Goal: Find specific page/section: Find specific page/section

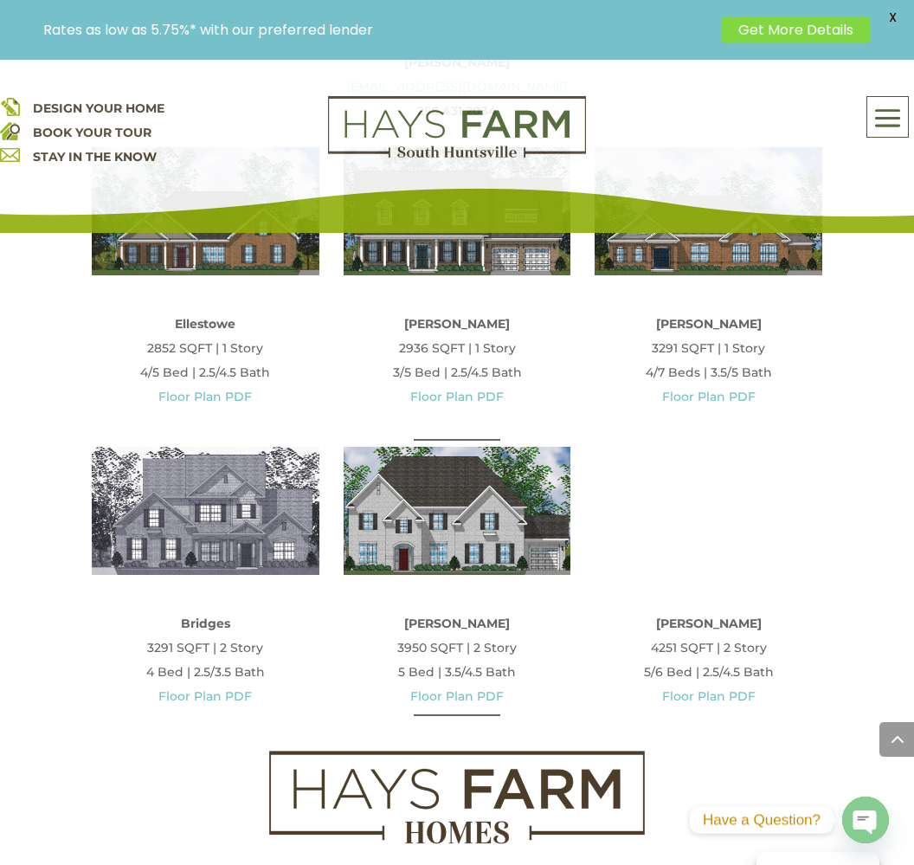
scroll to position [840, 0]
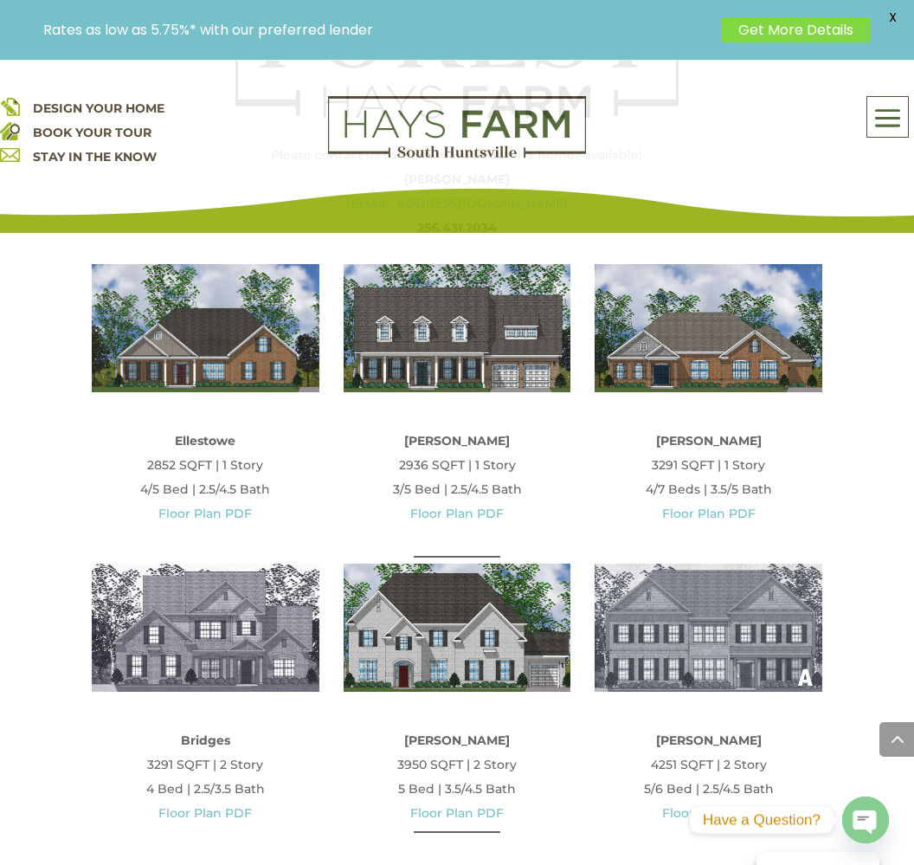
click at [887, 116] on span at bounding box center [887, 119] width 41 height 40
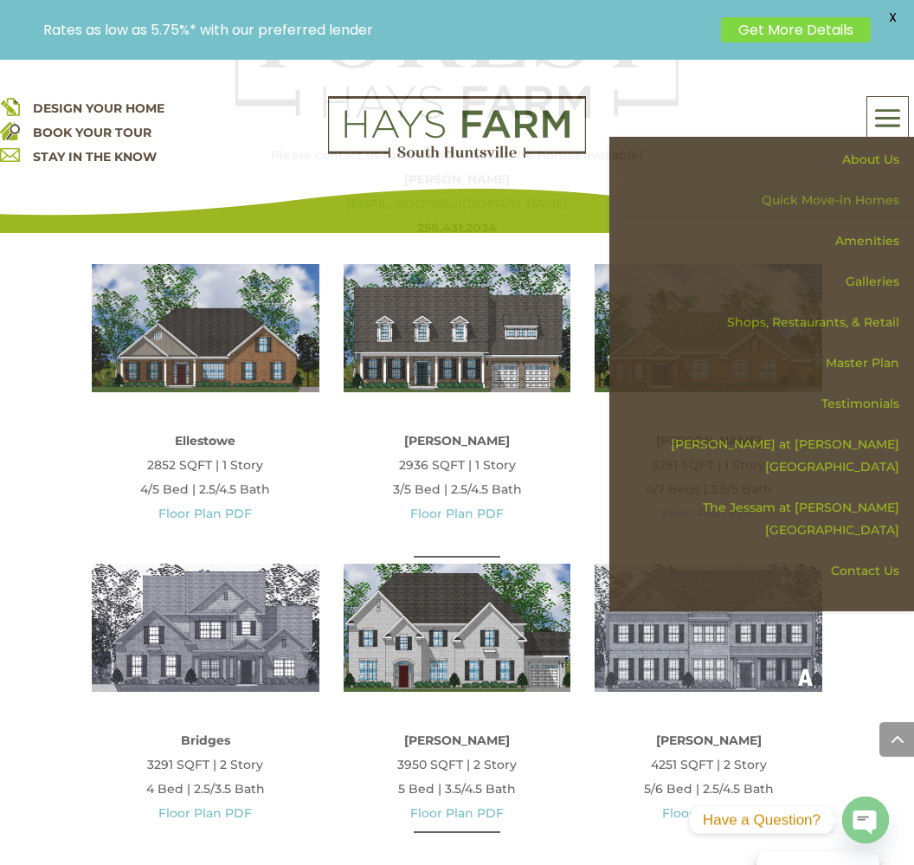
click at [821, 196] on link "Quick Move-in Homes" at bounding box center [767, 200] width 293 height 41
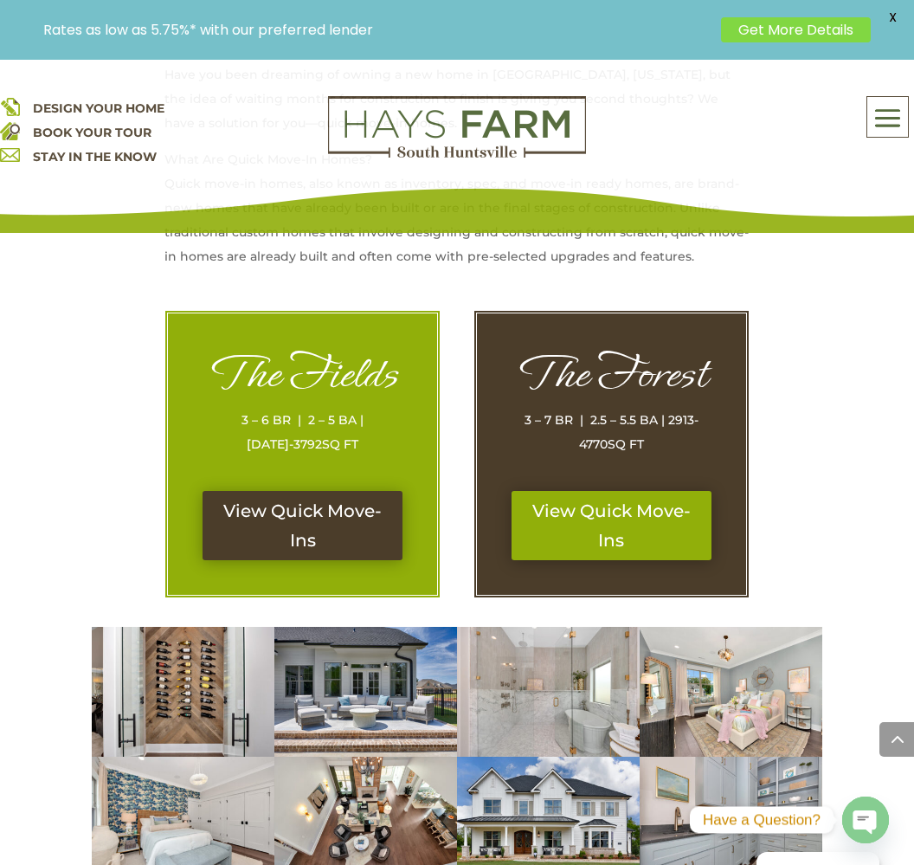
scroll to position [776, 0]
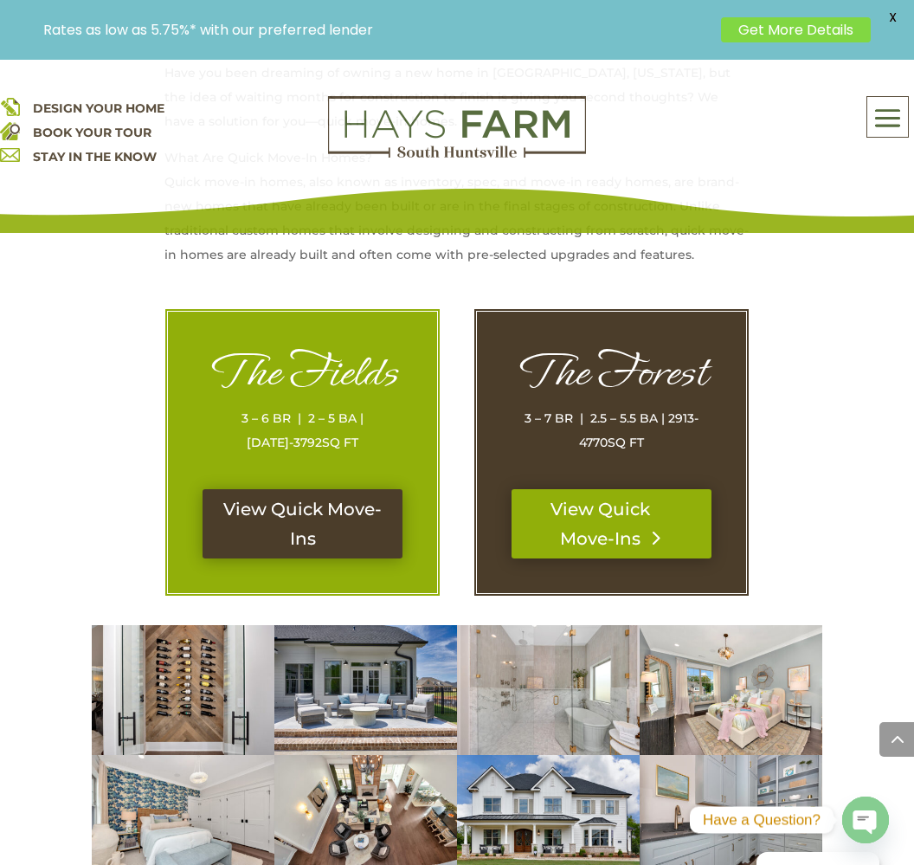
click at [583, 531] on link "View Quick Move-Ins" at bounding box center [612, 523] width 200 height 69
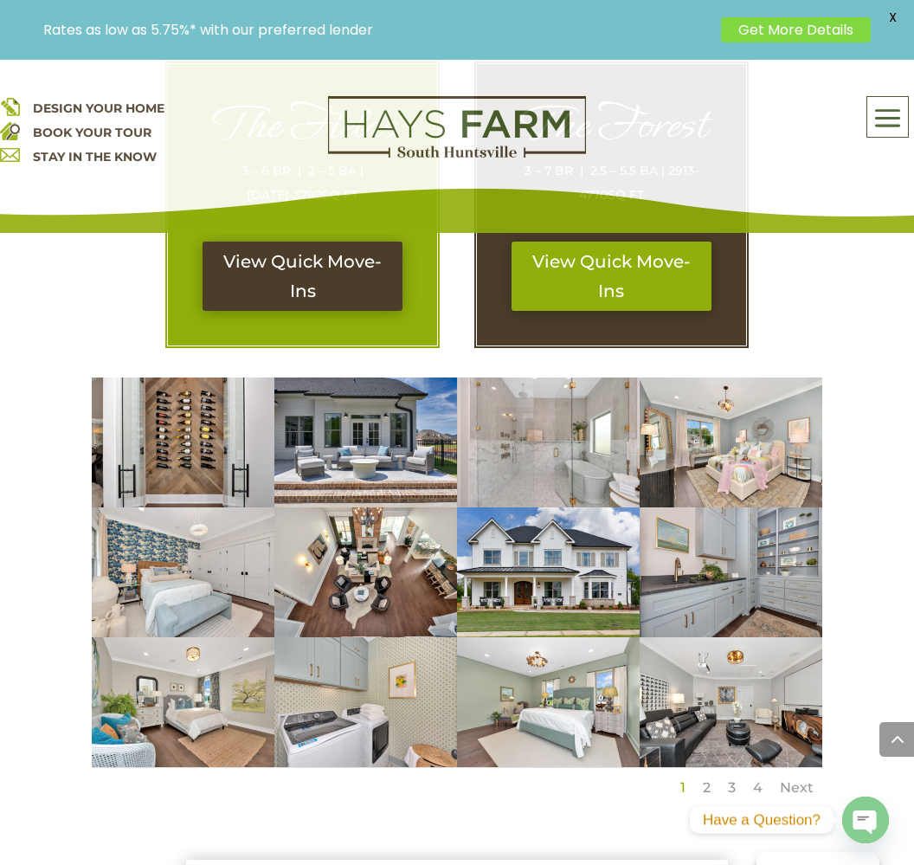
scroll to position [796, 0]
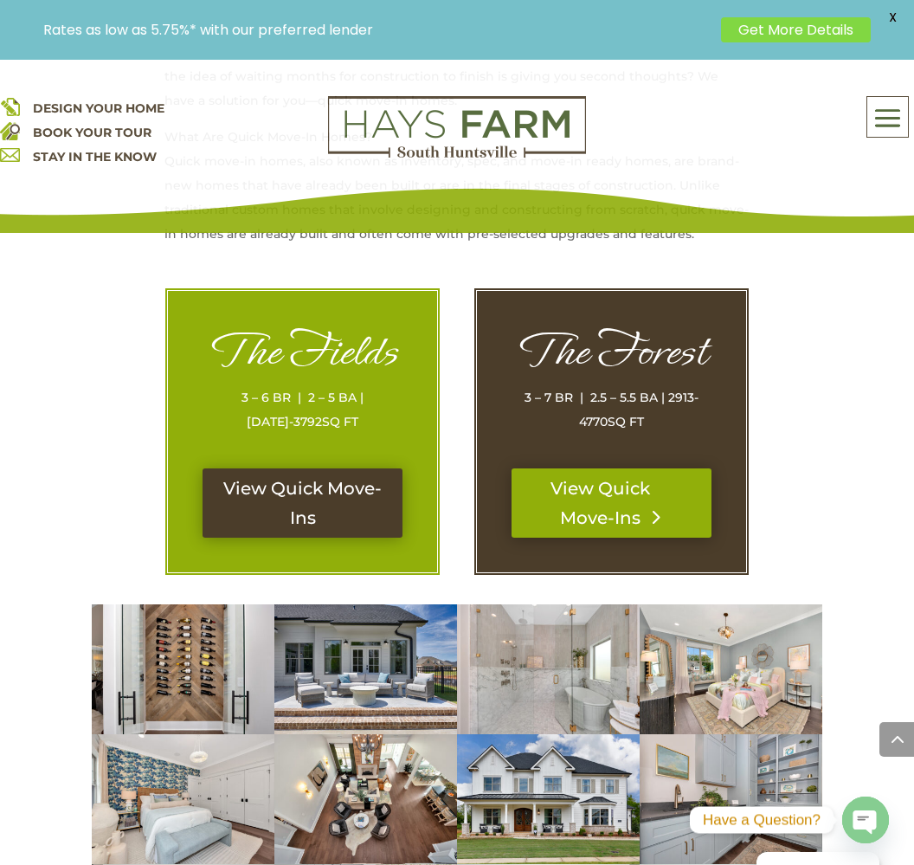
click at [582, 520] on link "View Quick Move-Ins" at bounding box center [612, 502] width 200 height 69
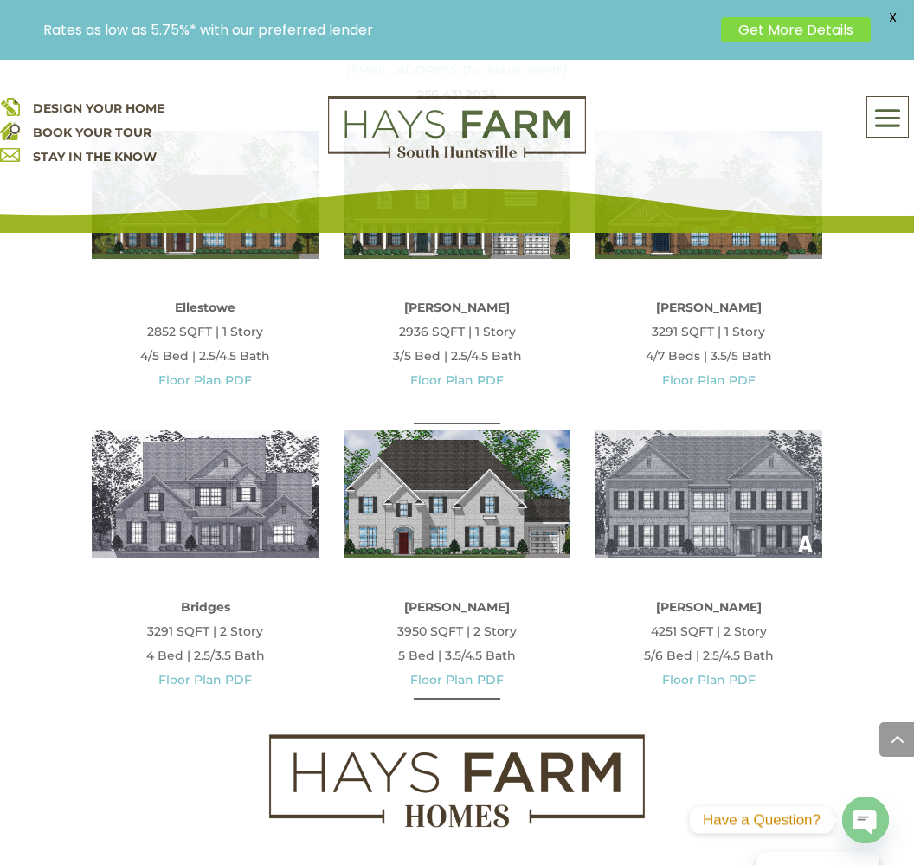
scroll to position [992, 0]
